Goal: Answer question/provide support: Share knowledge or assist other users

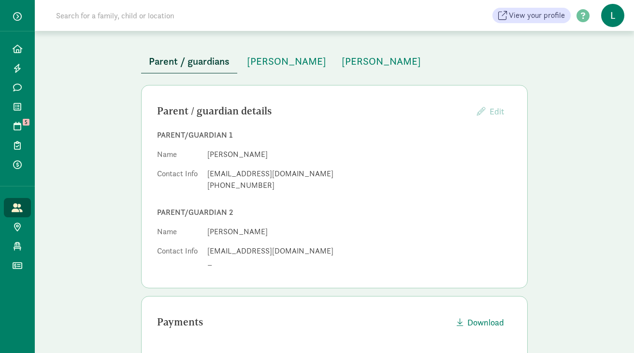
scroll to position [43, 0]
click at [368, 70] on button "[PERSON_NAME]" at bounding box center [381, 61] width 95 height 23
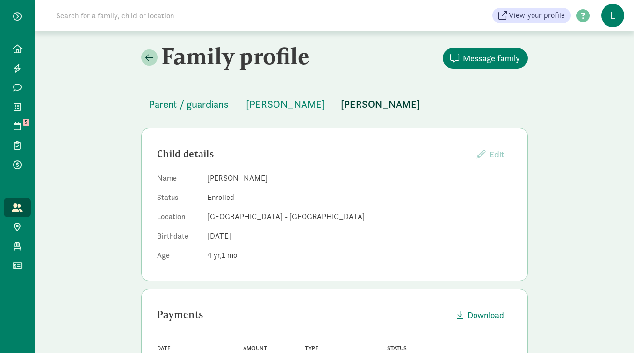
click at [86, 13] on input at bounding box center [185, 15] width 271 height 19
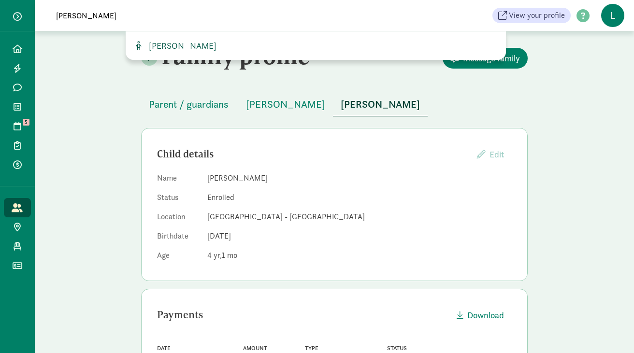
type input "arturo flo"
click at [165, 46] on span "Arturo Flores" at bounding box center [181, 45] width 72 height 11
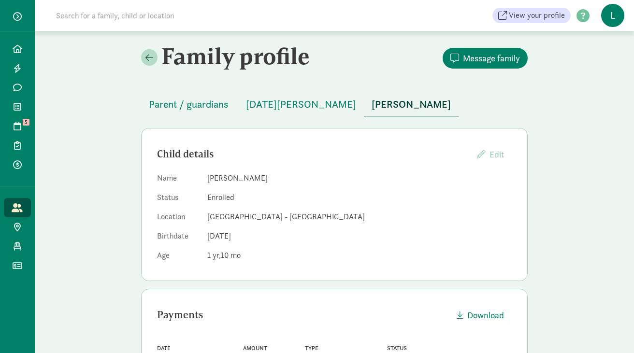
click at [171, 16] on input at bounding box center [185, 15] width 271 height 19
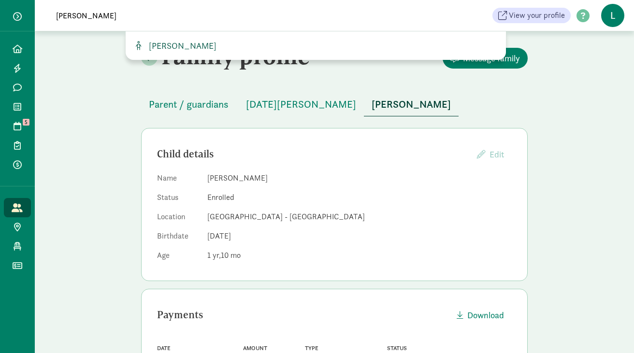
type input "[PERSON_NAME]"
click at [162, 49] on span "[PERSON_NAME]" at bounding box center [181, 45] width 72 height 11
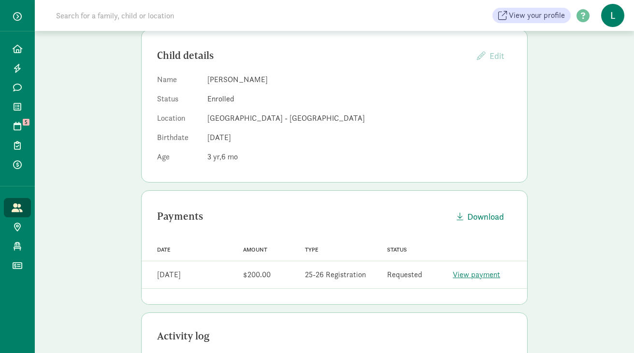
scroll to position [102, 0]
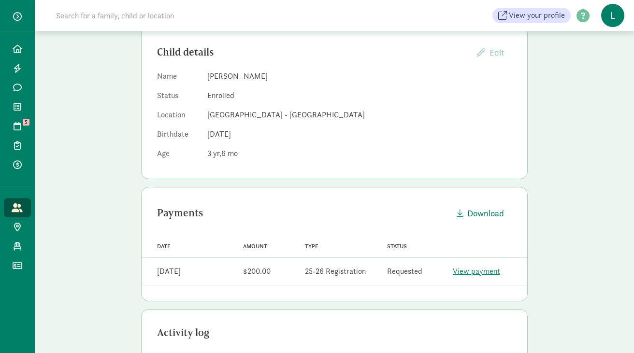
click at [470, 272] on link "View payment" at bounding box center [476, 271] width 47 height 10
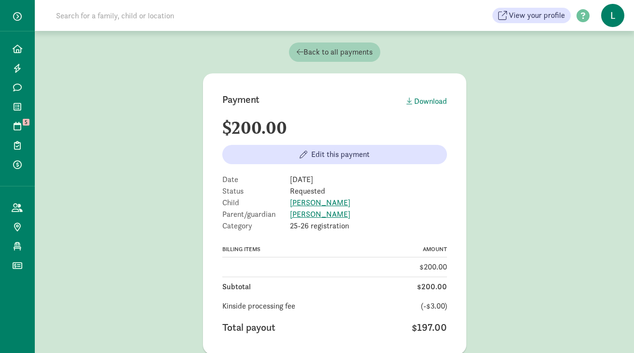
click at [301, 50] on icon at bounding box center [300, 52] width 7 height 8
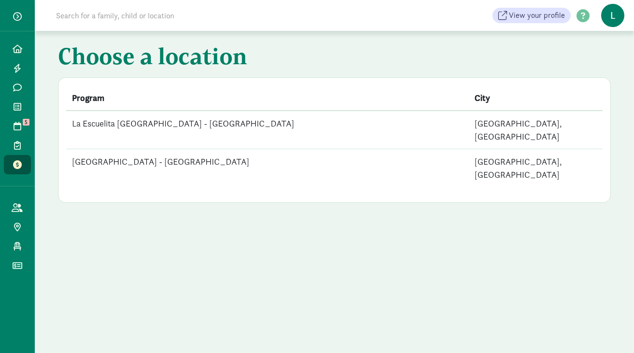
click at [171, 21] on input at bounding box center [185, 15] width 271 height 19
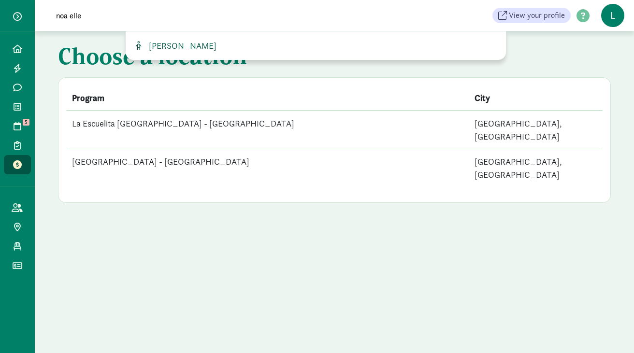
type input "noa elle"
click at [199, 44] on span "[PERSON_NAME]" at bounding box center [181, 45] width 72 height 11
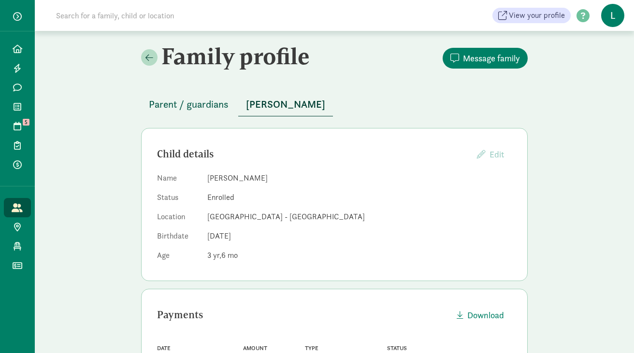
click at [194, 103] on span "Parent / guardians" at bounding box center [189, 104] width 80 height 15
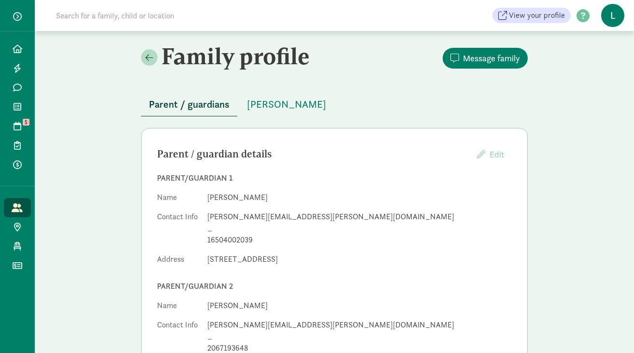
click at [170, 20] on input at bounding box center [185, 15] width 271 height 19
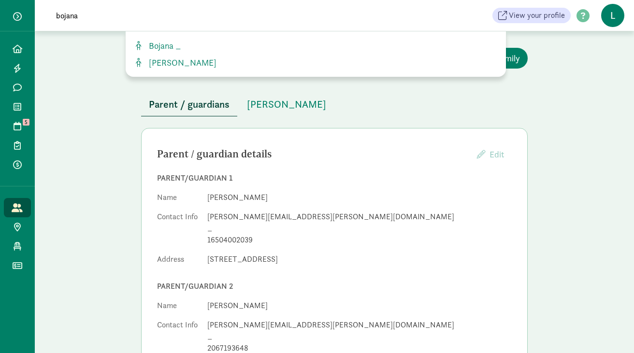
type input "bojana"
click at [188, 62] on span "[PERSON_NAME]" at bounding box center [181, 62] width 72 height 11
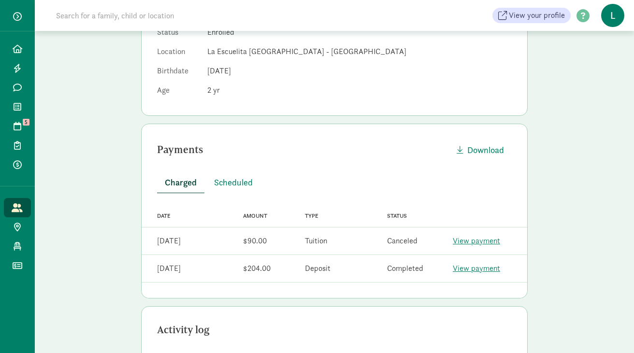
scroll to position [166, 0]
click at [231, 181] on span "Scheduled" at bounding box center [233, 181] width 39 height 13
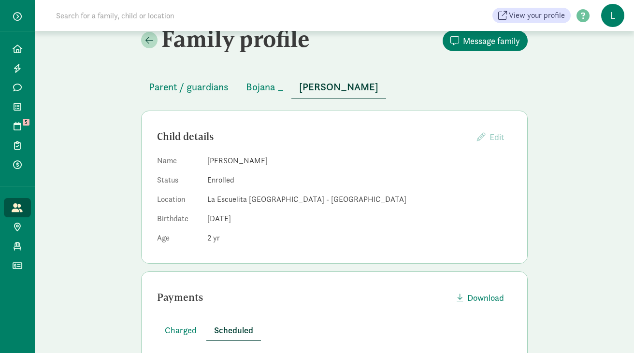
scroll to position [0, 0]
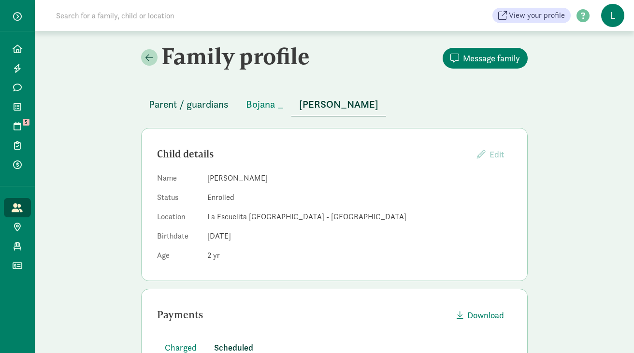
click at [206, 105] on span "Parent / guardians" at bounding box center [189, 104] width 80 height 15
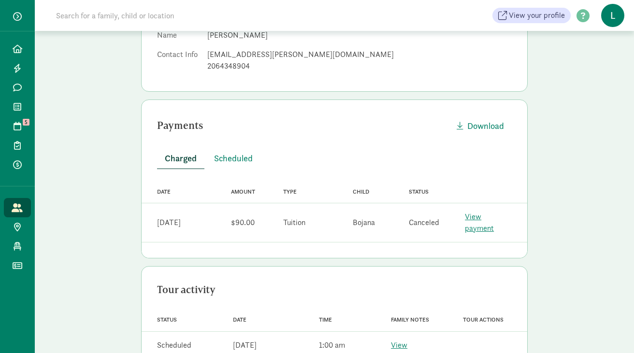
scroll to position [150, 0]
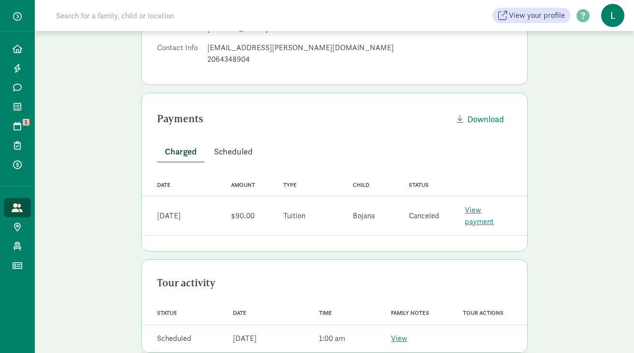
click at [233, 156] on span "Scheduled" at bounding box center [233, 151] width 39 height 13
click at [183, 152] on span "Charged" at bounding box center [181, 151] width 32 height 13
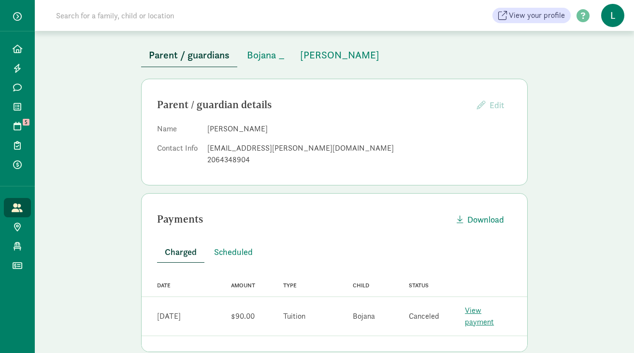
scroll to position [49, 0]
click at [260, 53] on span "Bojana _" at bounding box center [266, 55] width 38 height 15
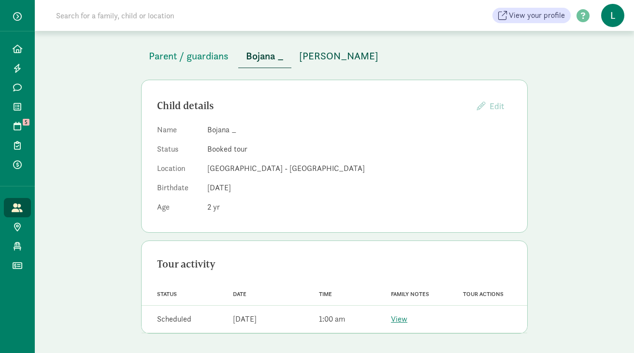
click at [320, 57] on span "Bojana Pierce" at bounding box center [338, 55] width 79 height 15
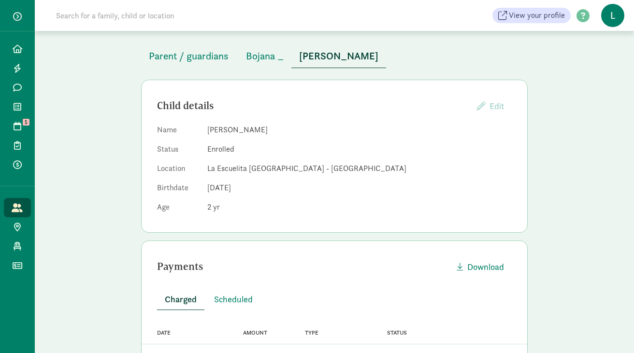
click at [171, 16] on input at bounding box center [185, 15] width 271 height 19
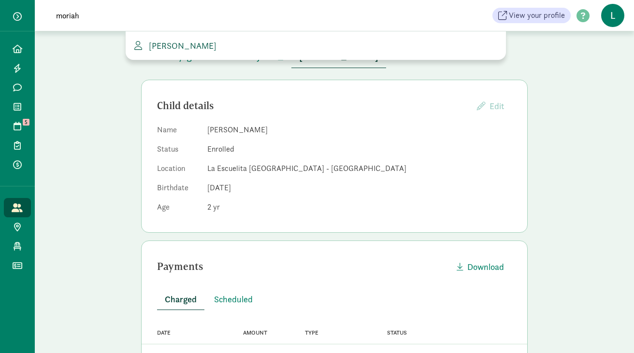
type input "moriah"
click at [184, 47] on span "Moriah Timbrook" at bounding box center [181, 45] width 72 height 11
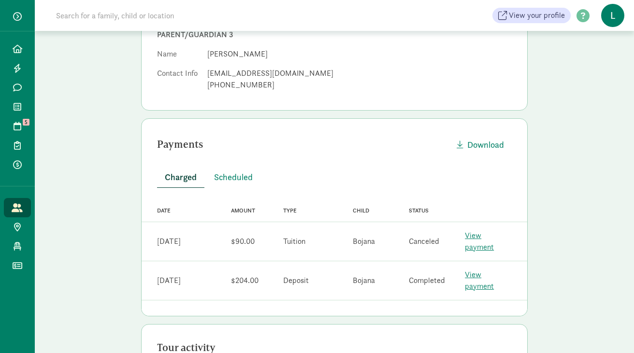
scroll to position [304, 0]
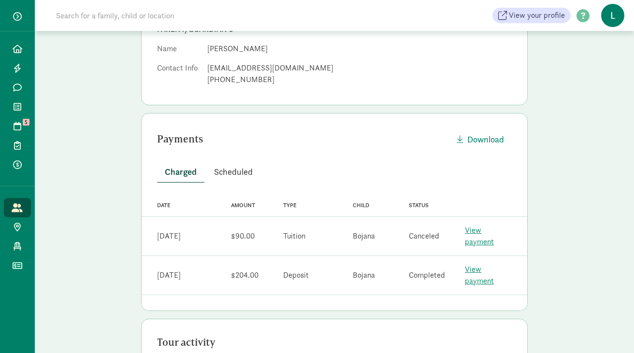
click at [237, 175] on span "Scheduled" at bounding box center [233, 171] width 39 height 13
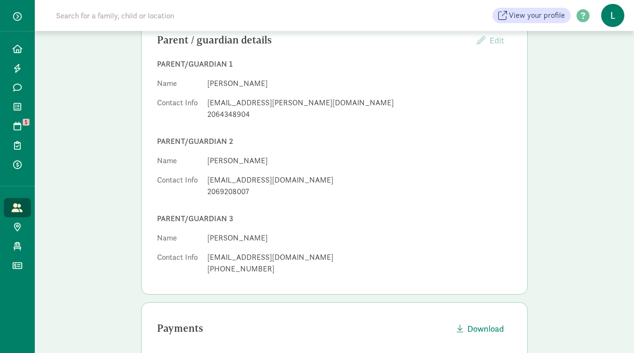
scroll to position [0, 0]
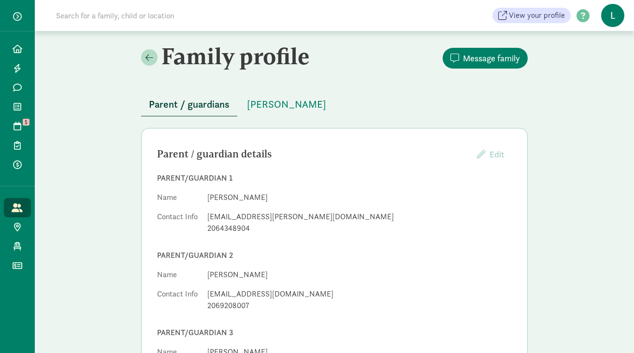
click at [196, 15] on input at bounding box center [185, 15] width 271 height 19
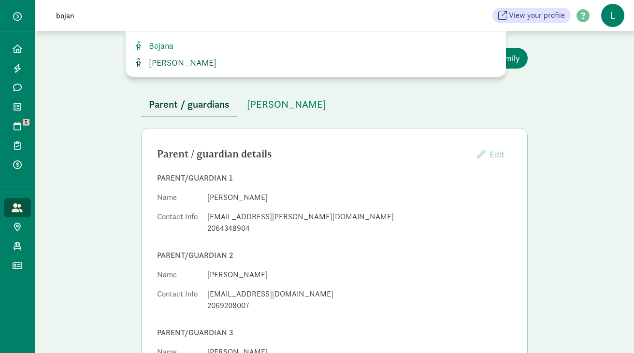
type input "bojan"
click at [169, 58] on span "Bojana Pierce" at bounding box center [181, 62] width 72 height 11
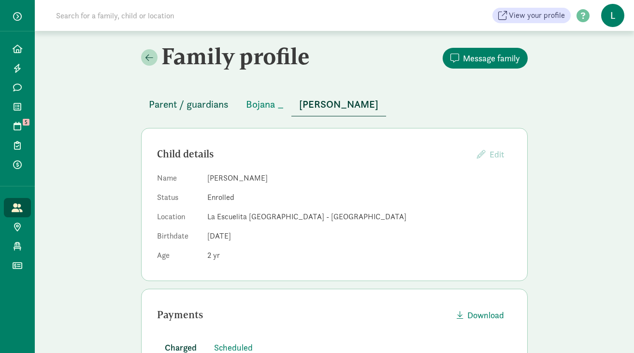
click at [189, 109] on span "Parent / guardians" at bounding box center [189, 104] width 80 height 15
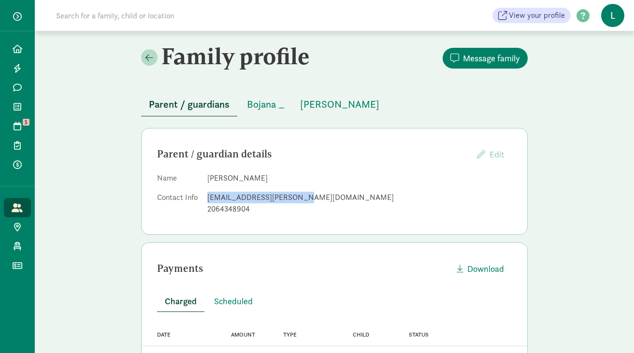
drag, startPoint x: 293, startPoint y: 198, endPoint x: 208, endPoint y: 197, distance: 85.1
click at [208, 197] on div "[EMAIL_ADDRESS][PERSON_NAME][DOMAIN_NAME]" at bounding box center [359, 198] width 305 height 12
copy div "[EMAIL_ADDRESS][PERSON_NAME][DOMAIN_NAME]"
click at [159, 18] on input at bounding box center [185, 15] width 271 height 19
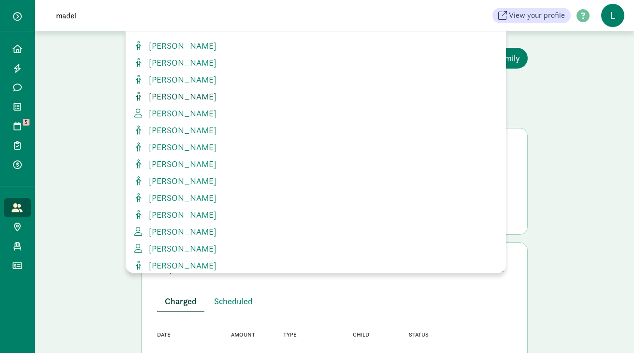
type input "madel"
click at [185, 97] on span "[PERSON_NAME]" at bounding box center [181, 96] width 72 height 11
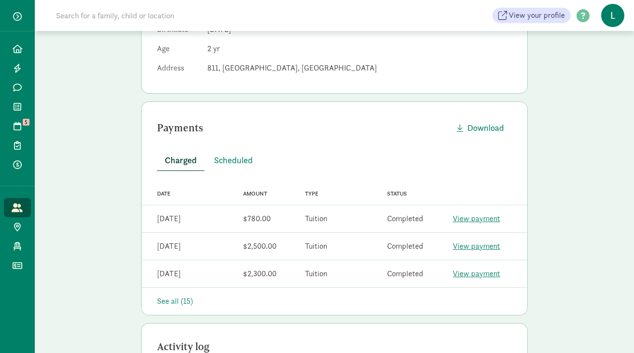
scroll to position [187, 0]
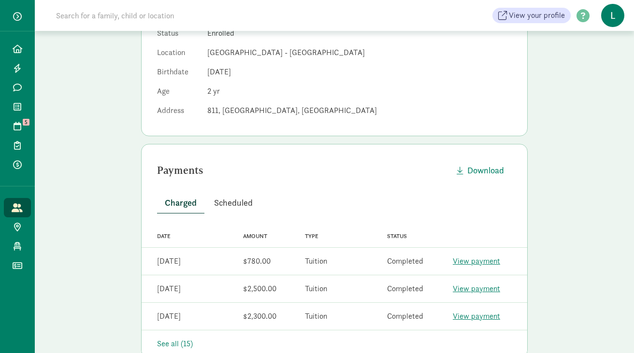
click at [235, 196] on span "Scheduled" at bounding box center [233, 202] width 39 height 13
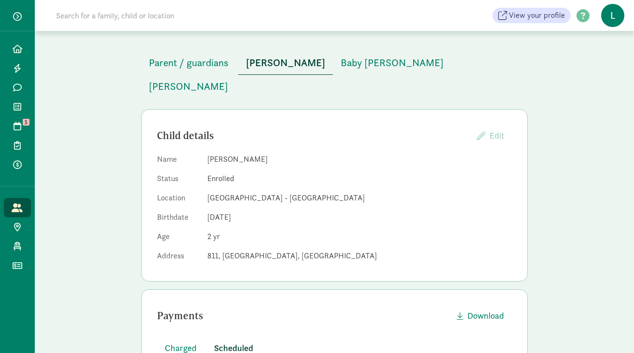
scroll to position [0, 0]
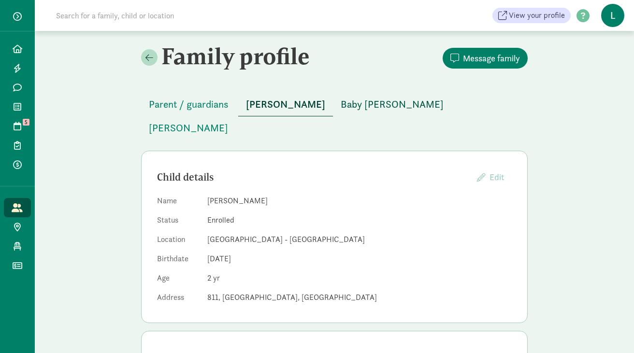
click at [356, 107] on span "Baby [PERSON_NAME]" at bounding box center [392, 104] width 103 height 15
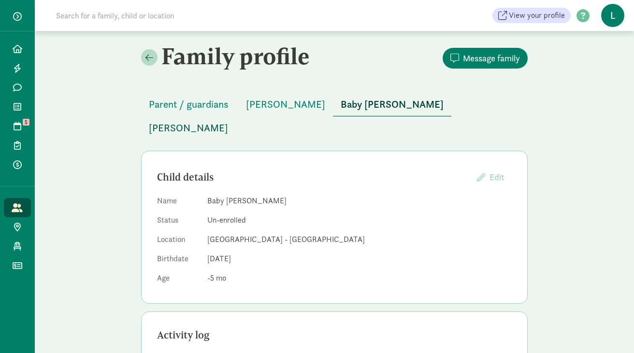
click at [228, 120] on span "[PERSON_NAME]" at bounding box center [188, 127] width 79 height 15
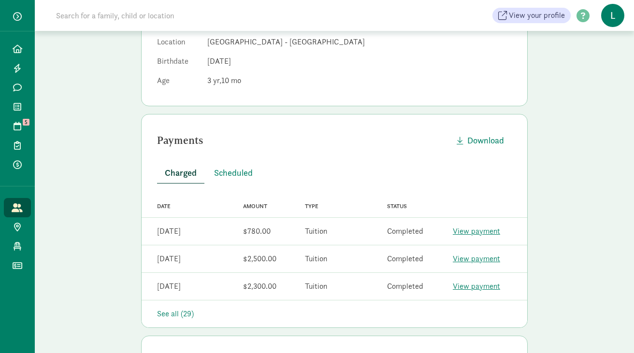
scroll to position [233, 0]
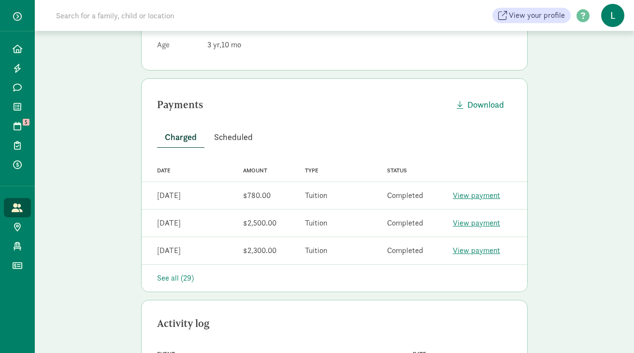
click at [233, 131] on span "Scheduled" at bounding box center [233, 137] width 39 height 13
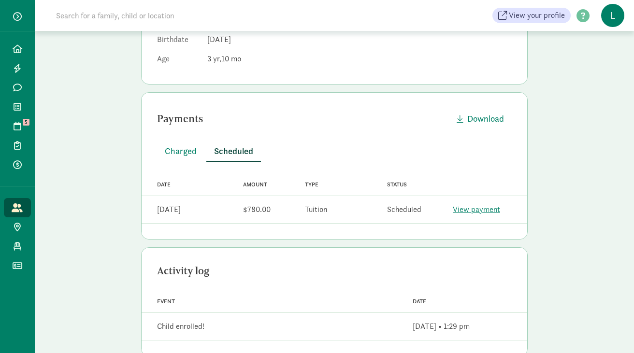
scroll to position [0, 0]
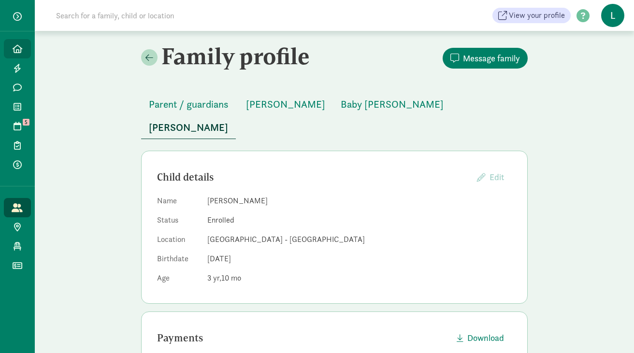
click at [20, 46] on icon at bounding box center [18, 48] width 10 height 9
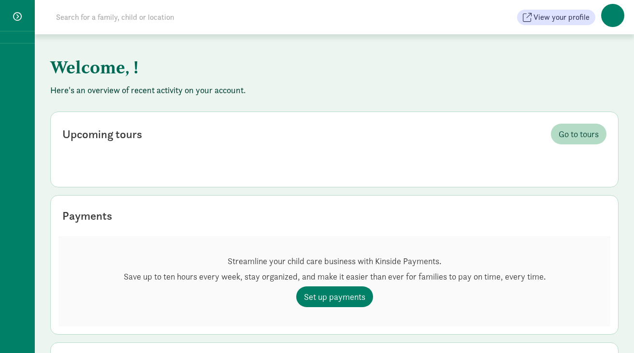
click at [95, 18] on input at bounding box center [185, 17] width 271 height 19
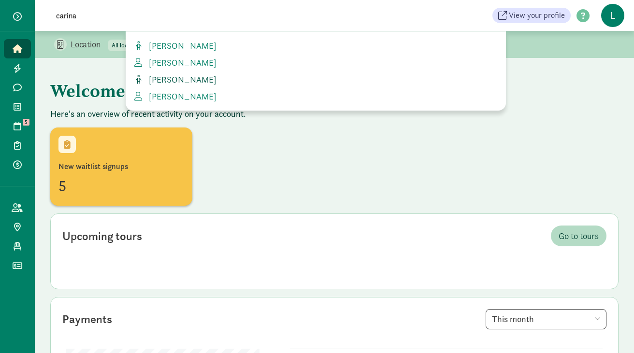
type input "carina"
click at [169, 81] on span "[PERSON_NAME]" at bounding box center [181, 79] width 72 height 11
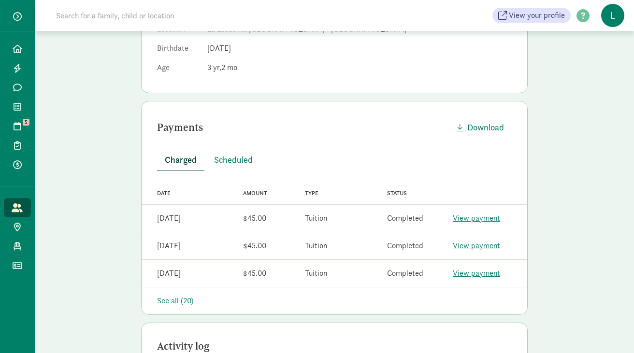
scroll to position [212, 0]
click at [234, 152] on span "Scheduled" at bounding box center [233, 158] width 39 height 13
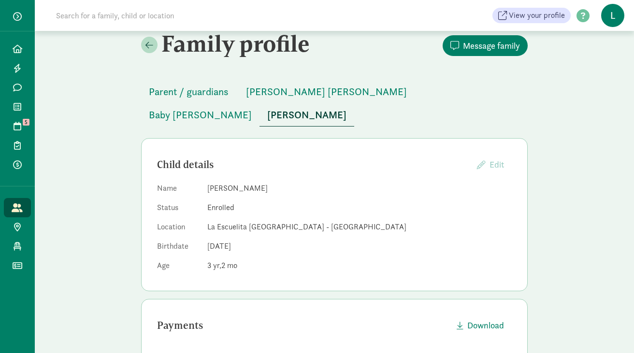
scroll to position [0, 0]
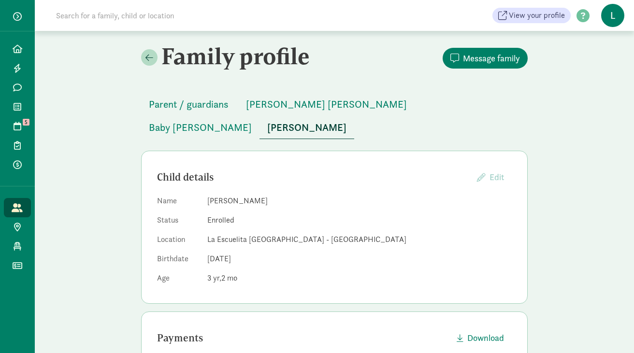
click at [181, 15] on input at bounding box center [185, 15] width 271 height 19
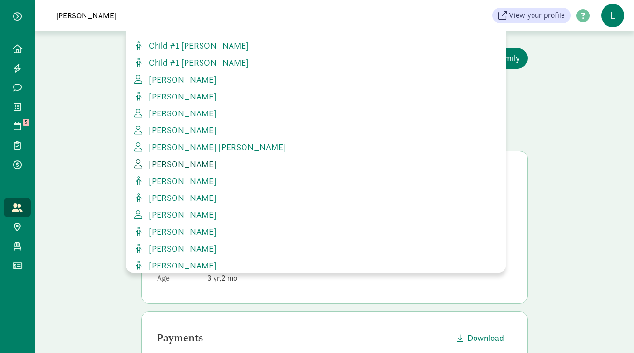
type input "jacob"
click at [183, 167] on span "[PERSON_NAME]" at bounding box center [181, 164] width 72 height 11
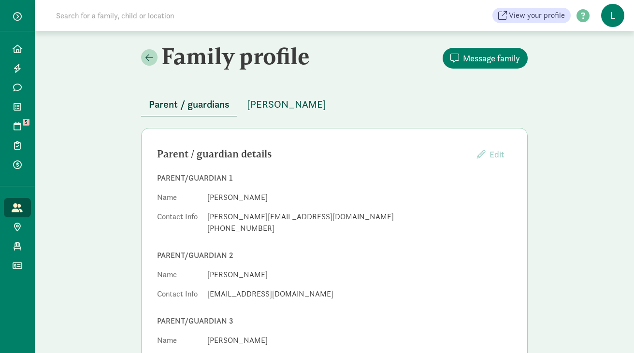
click at [276, 103] on span "[PERSON_NAME]" at bounding box center [286, 104] width 79 height 15
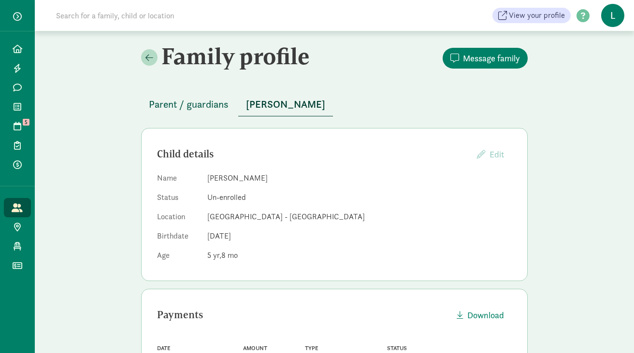
click at [202, 108] on span "Parent / guardians" at bounding box center [189, 104] width 80 height 15
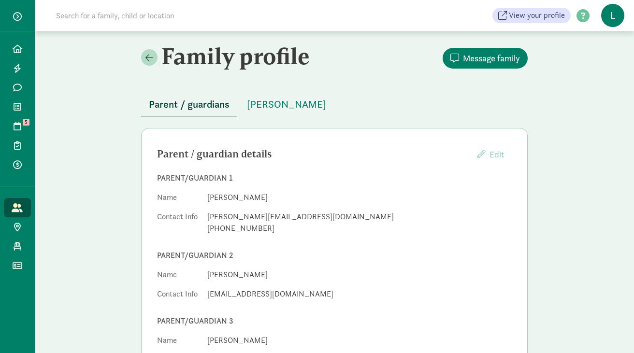
click at [147, 16] on input at bounding box center [185, 15] width 271 height 19
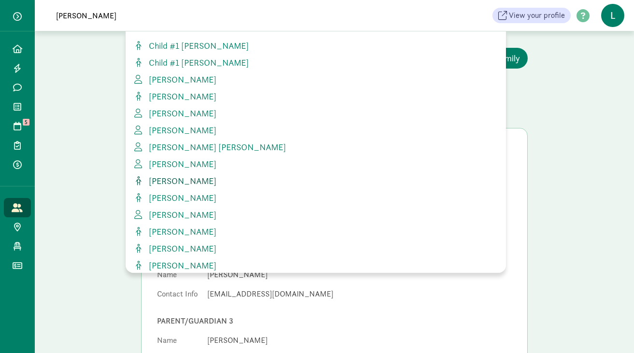
type input "jacob"
click at [159, 179] on span "[PERSON_NAME]" at bounding box center [181, 180] width 72 height 11
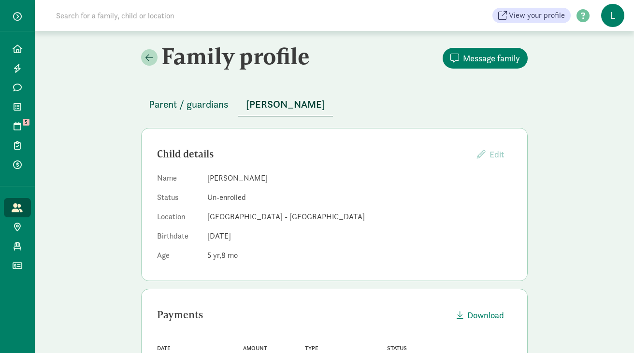
click at [195, 100] on span "Parent / guardians" at bounding box center [189, 104] width 80 height 15
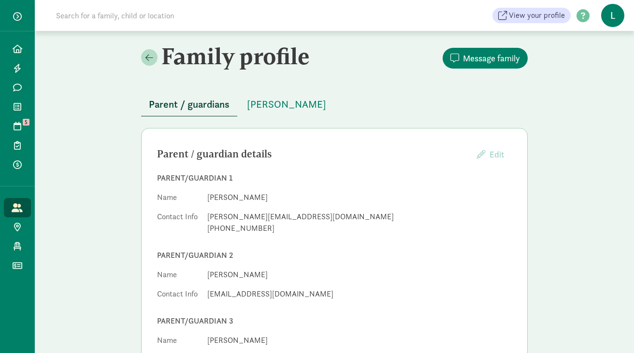
click at [125, 13] on input at bounding box center [185, 15] width 271 height 19
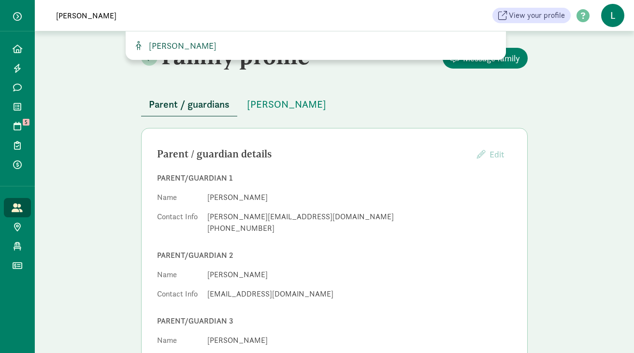
type input "lucas san"
click at [161, 45] on span "[PERSON_NAME]" at bounding box center [181, 45] width 72 height 11
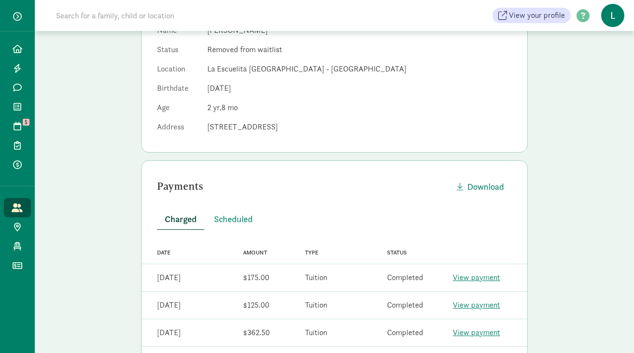
scroll to position [225, 0]
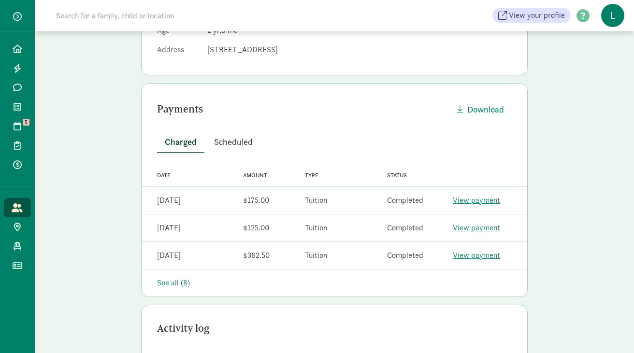
click at [240, 142] on span "Scheduled" at bounding box center [233, 141] width 39 height 13
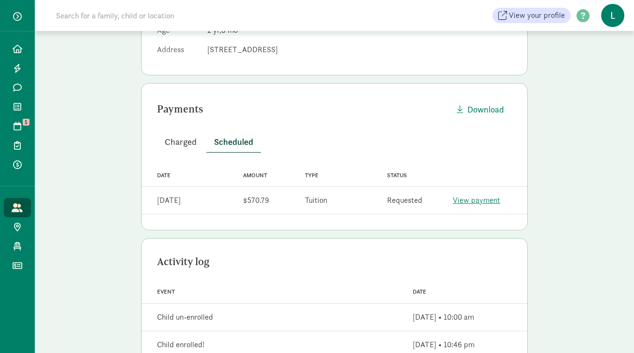
click at [185, 144] on span "Charged" at bounding box center [181, 141] width 32 height 13
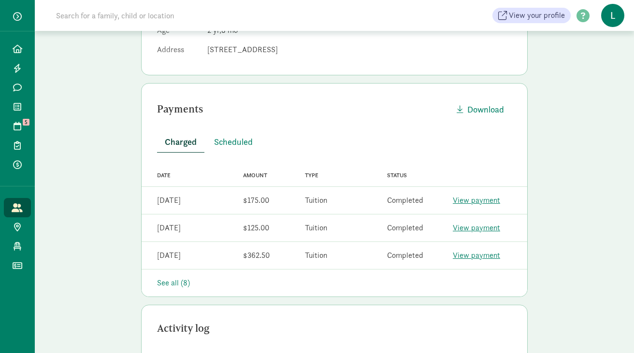
click at [172, 286] on div "See all (8)" at bounding box center [334, 283] width 355 height 12
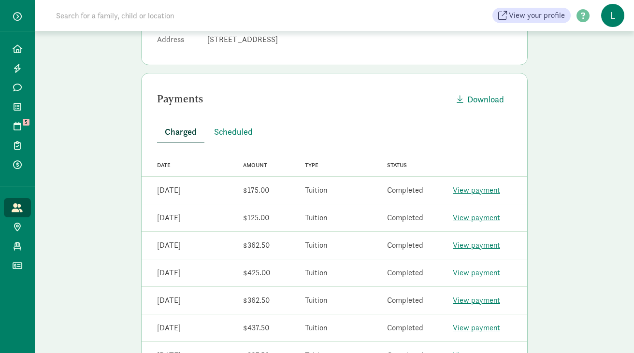
scroll to position [237, 0]
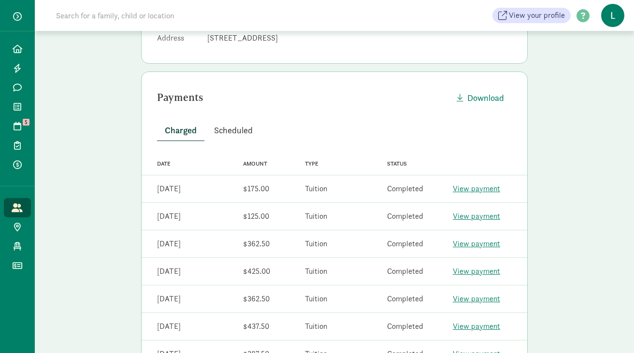
click at [230, 128] on span "Scheduled" at bounding box center [233, 130] width 39 height 13
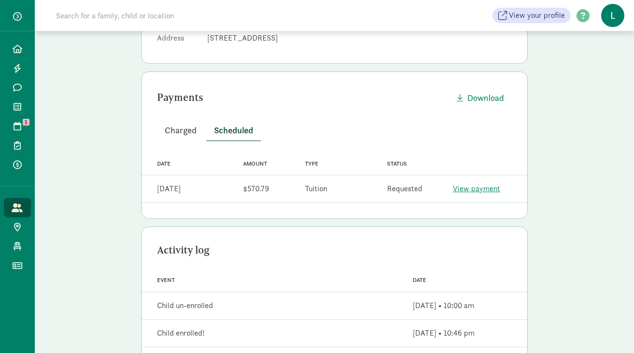
click at [189, 129] on span "Charged" at bounding box center [181, 130] width 32 height 13
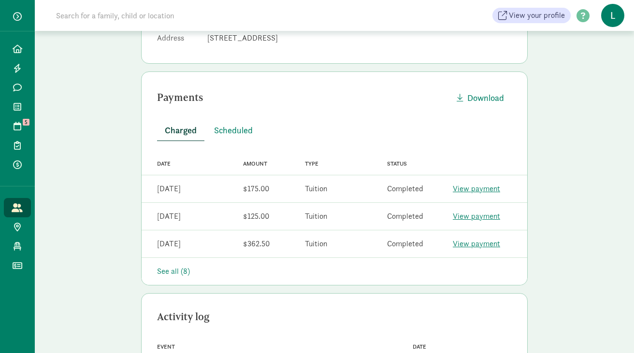
click at [184, 267] on div "See all (8)" at bounding box center [334, 272] width 355 height 12
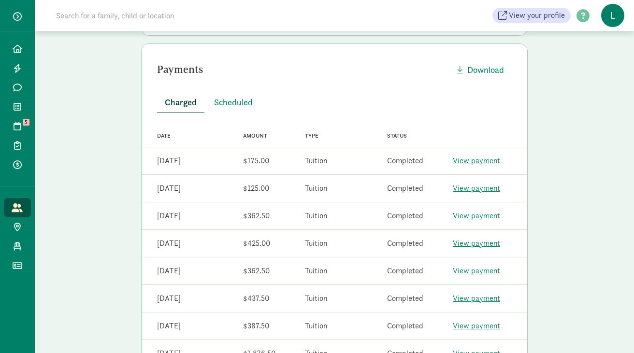
scroll to position [87, 0]
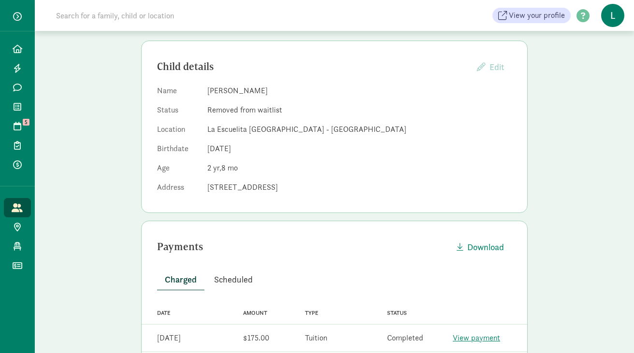
click at [234, 277] on span "Scheduled" at bounding box center [233, 279] width 39 height 13
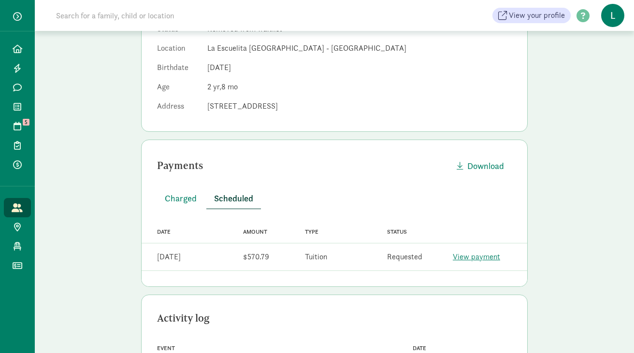
scroll to position [175, 0]
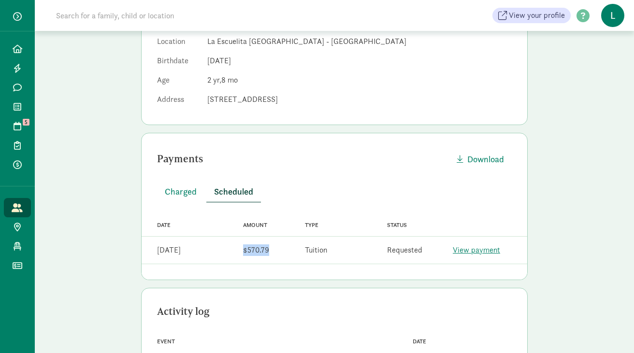
drag, startPoint x: 269, startPoint y: 249, endPoint x: 243, endPoint y: 249, distance: 26.1
click at [243, 249] on div "Amount $570.79" at bounding box center [261, 250] width 66 height 19
copy div "$570.79"
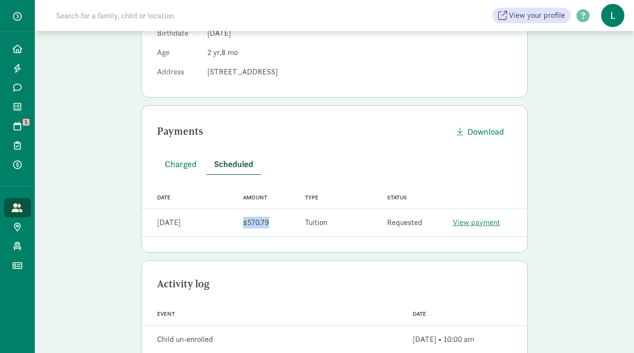
scroll to position [208, 0]
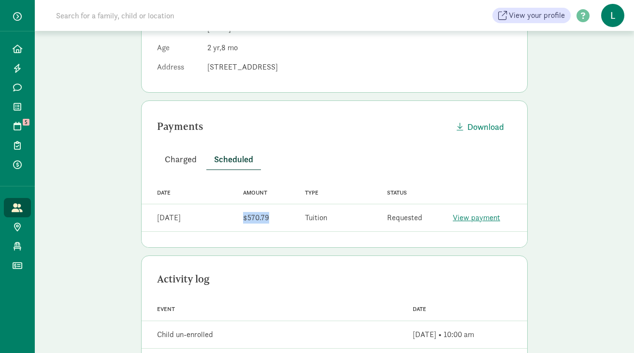
click at [190, 158] on span "Charged" at bounding box center [181, 159] width 32 height 13
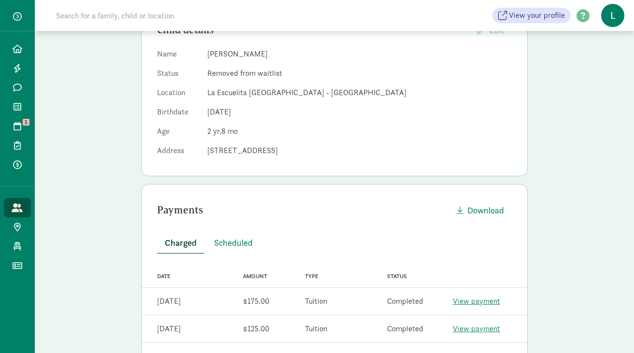
scroll to position [0, 0]
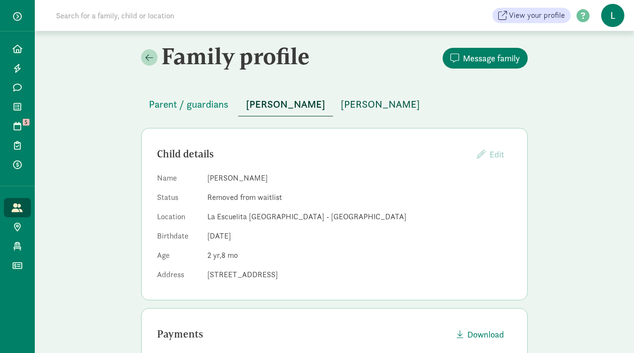
click at [358, 103] on span "Leon Santana" at bounding box center [380, 104] width 79 height 15
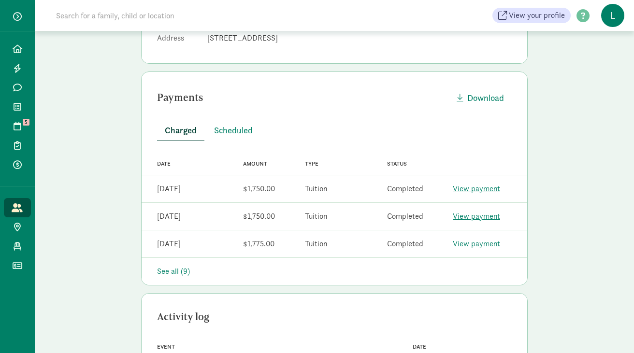
scroll to position [287, 0]
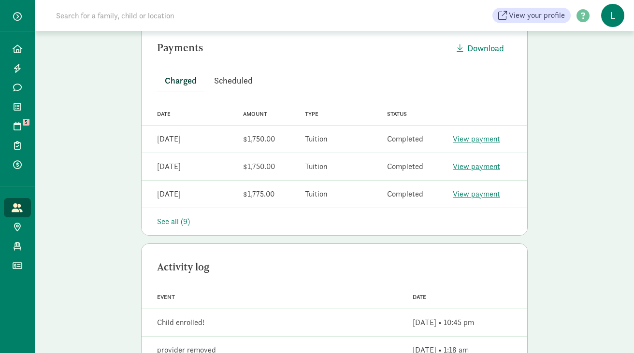
click at [236, 81] on span "Scheduled" at bounding box center [233, 80] width 39 height 13
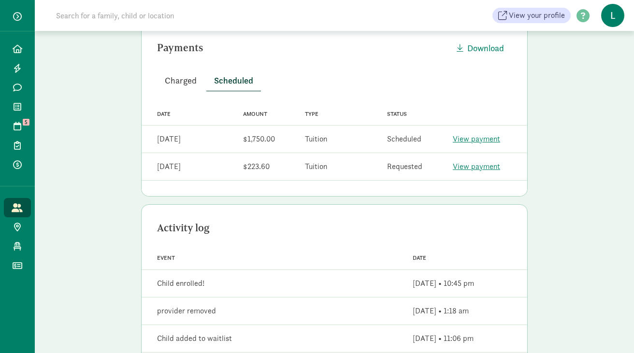
click at [186, 82] on span "Charged" at bounding box center [181, 80] width 32 height 13
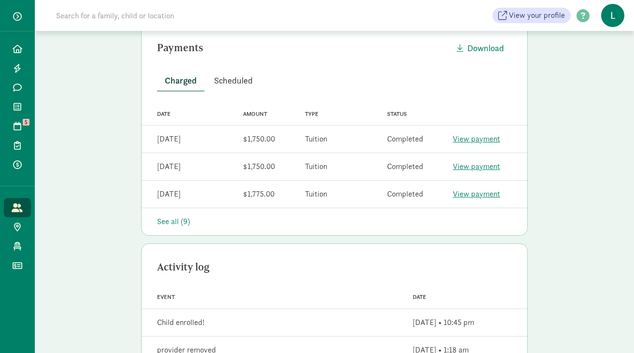
click at [229, 82] on span "Scheduled" at bounding box center [233, 80] width 39 height 13
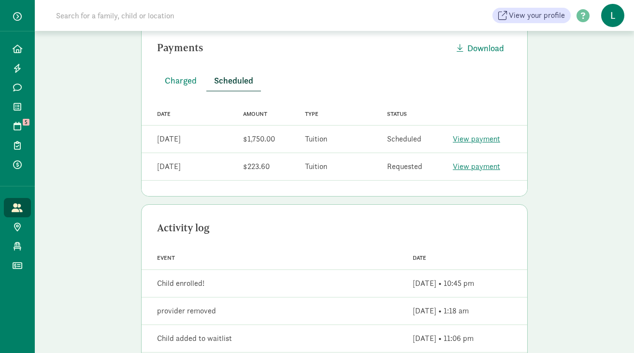
click at [149, 18] on input at bounding box center [185, 15] width 271 height 19
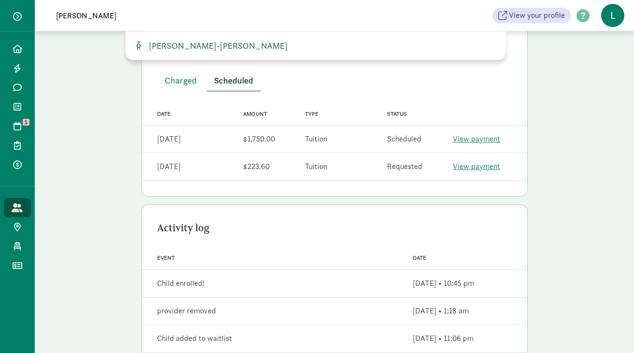
type input "eva tre"
click at [189, 50] on span "Eva Treasure-Tachell" at bounding box center [216, 45] width 143 height 11
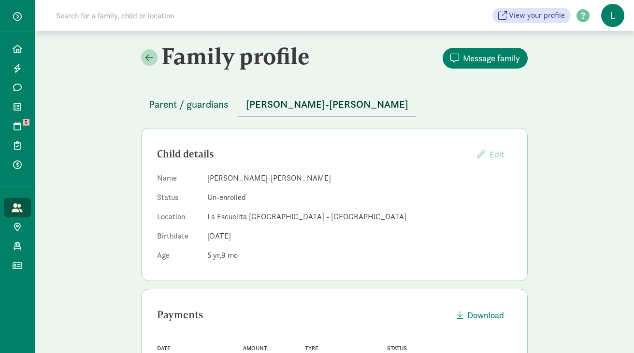
click at [183, 105] on span "Parent / guardians" at bounding box center [189, 104] width 80 height 15
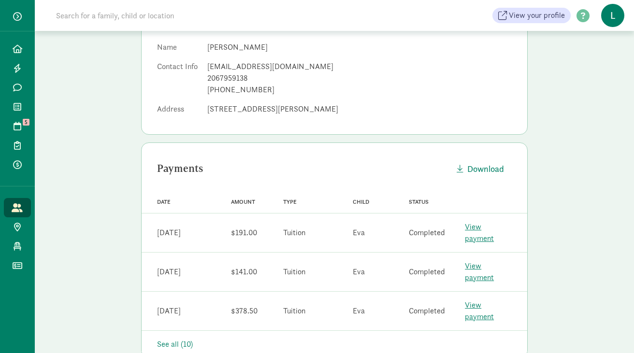
scroll to position [157, 0]
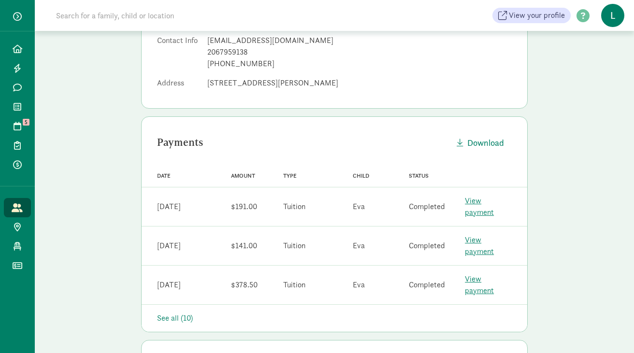
click at [166, 17] on input at bounding box center [185, 15] width 271 height 19
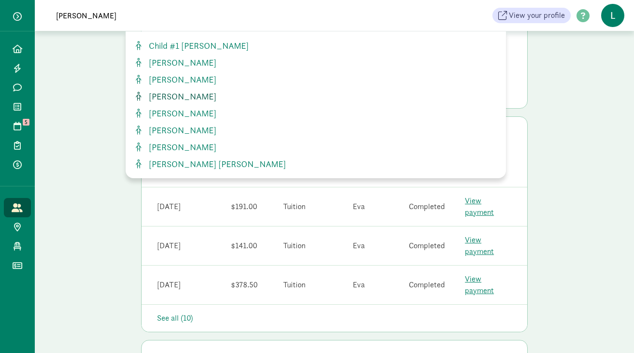
type input "[PERSON_NAME]"
click at [179, 93] on span "[PERSON_NAME]" at bounding box center [181, 96] width 72 height 11
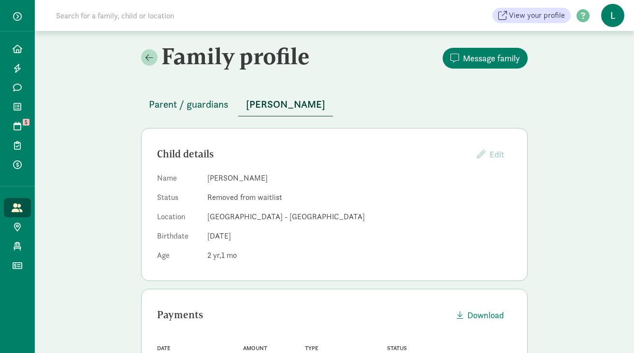
click at [199, 110] on span "Parent / guardians" at bounding box center [189, 104] width 80 height 15
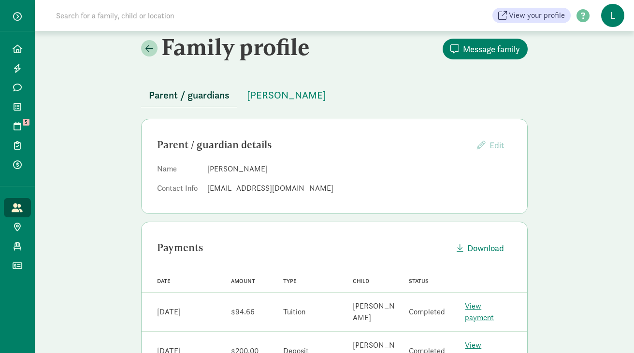
scroll to position [12, 0]
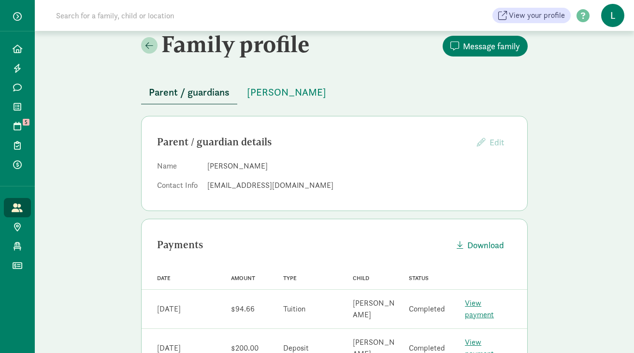
click at [154, 20] on input at bounding box center [185, 15] width 271 height 19
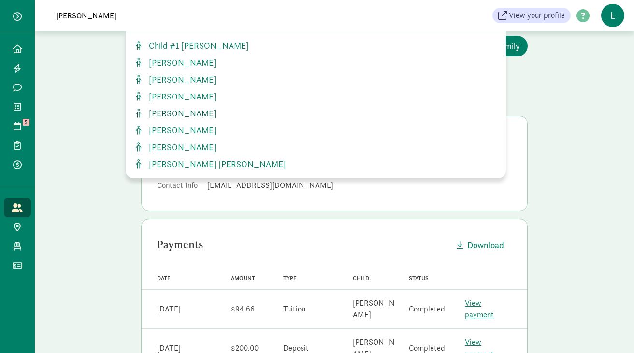
type input "isabella"
click at [169, 117] on span "[PERSON_NAME]" at bounding box center [181, 113] width 72 height 11
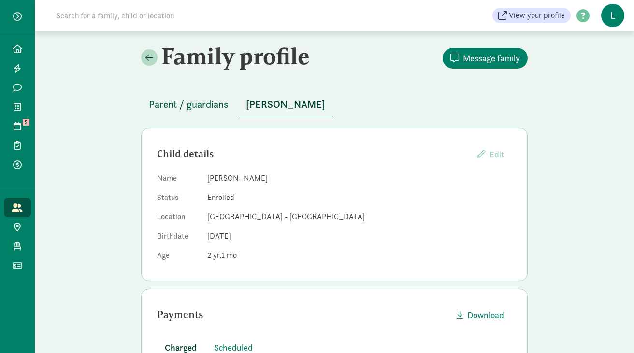
click at [217, 109] on span "Parent / guardians" at bounding box center [189, 104] width 80 height 15
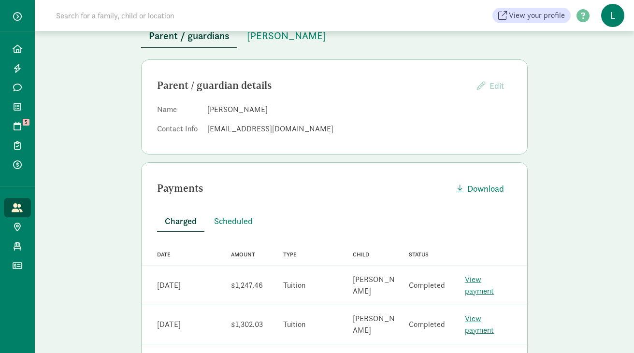
scroll to position [69, 0]
click at [226, 225] on span "Scheduled" at bounding box center [233, 220] width 39 height 13
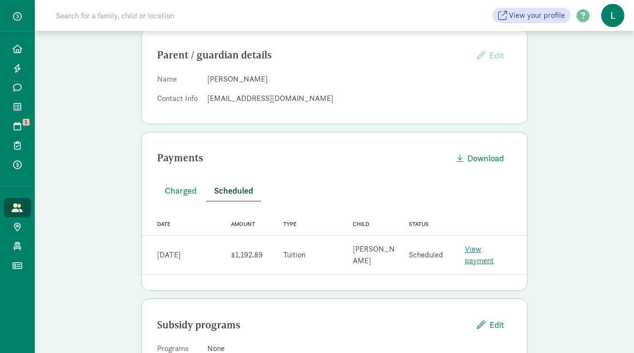
scroll to position [101, 0]
